Goal: Navigation & Orientation: Find specific page/section

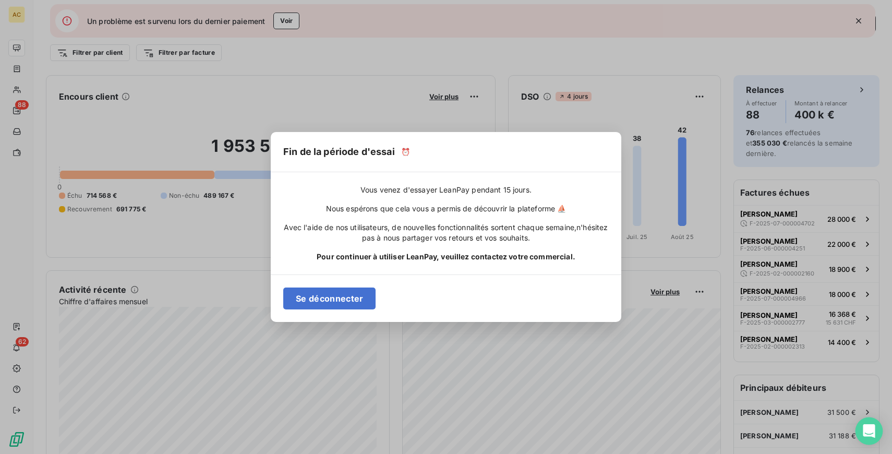
click at [867, 428] on icon "Open Intercom Messenger" at bounding box center [869, 431] width 12 height 14
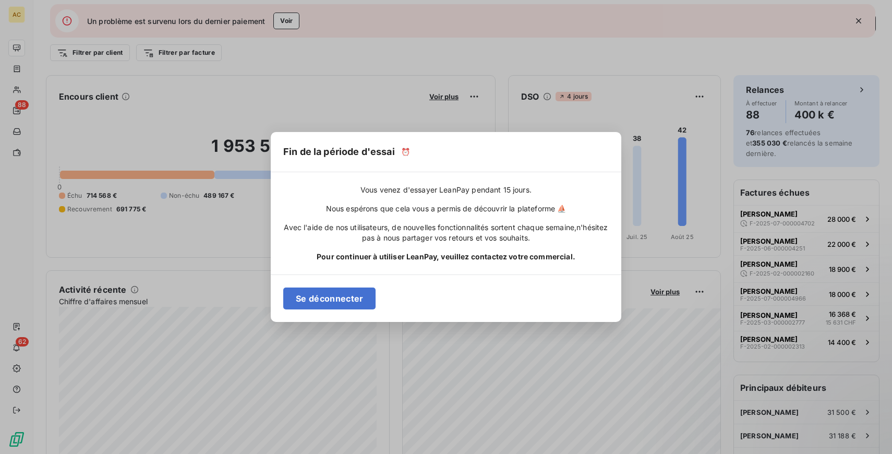
click at [865, 55] on div "Fin de la période d'essai ⏰ Vous venez d'essayer LeanPay pendant 15 jours. Nous…" at bounding box center [446, 227] width 892 height 454
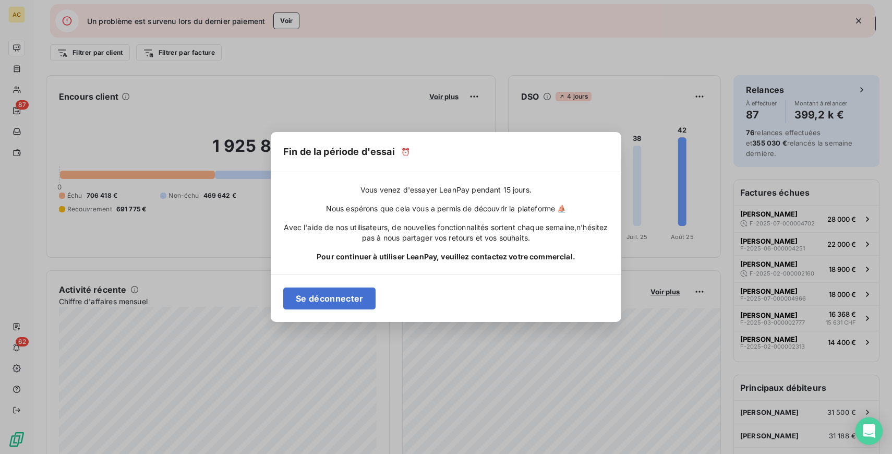
click at [870, 431] on icon "Open Intercom Messenger" at bounding box center [869, 431] width 12 height 14
